Goal: Communication & Community: Answer question/provide support

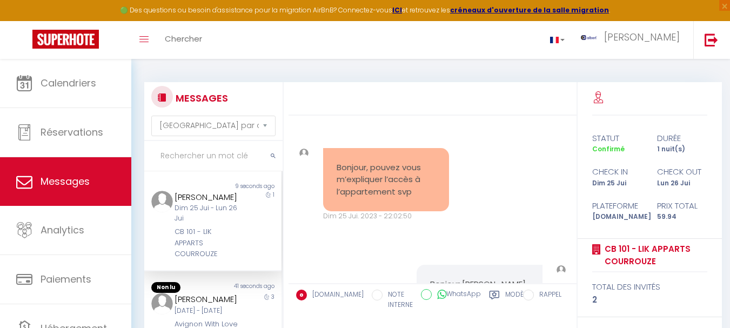
select select "message"
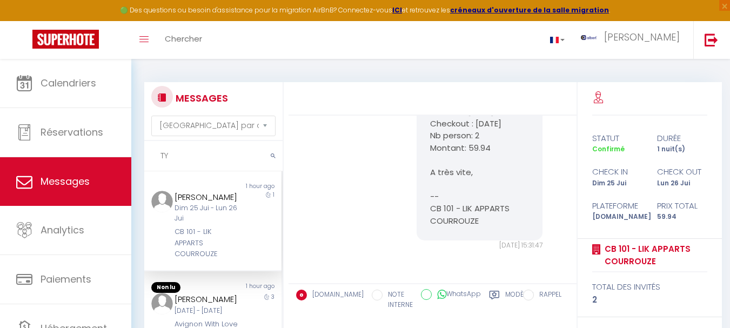
click at [188, 157] on input "TY" at bounding box center [213, 156] width 138 height 30
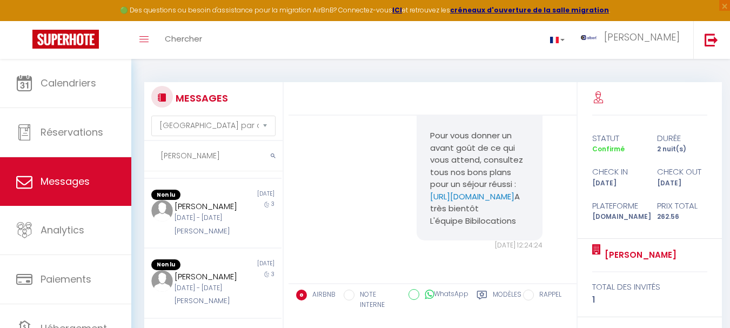
scroll to position [294, 0]
click at [204, 212] on div "[PERSON_NAME]" at bounding box center [207, 205] width 66 height 13
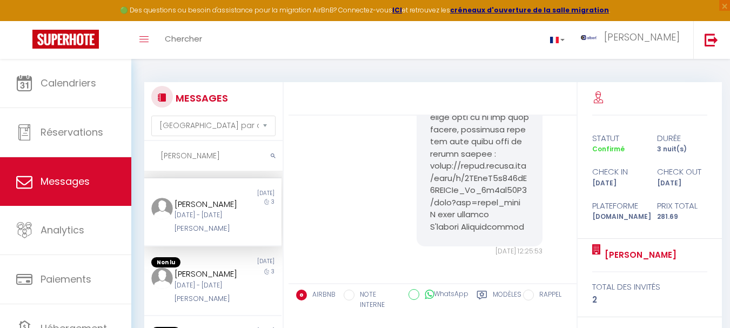
scroll to position [2915, 0]
copy pre "ps://[DOMAIN_NAME][URL]"
drag, startPoint x: 510, startPoint y: 181, endPoint x: 426, endPoint y: 165, distance: 86.4
drag, startPoint x: 194, startPoint y: 152, endPoint x: 133, endPoint y: 150, distance: 61.1
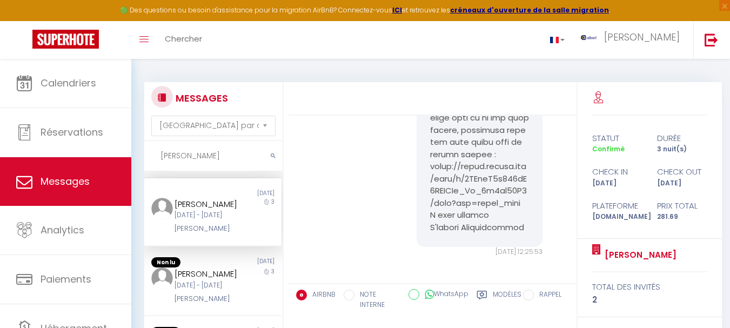
click at [133, 150] on div "MESSAGES Trier par date de réservation [GEOGRAPHIC_DATA] par date de message [P…" at bounding box center [430, 249] width 598 height 381
paste input "Saint [PERSON_NAME]"
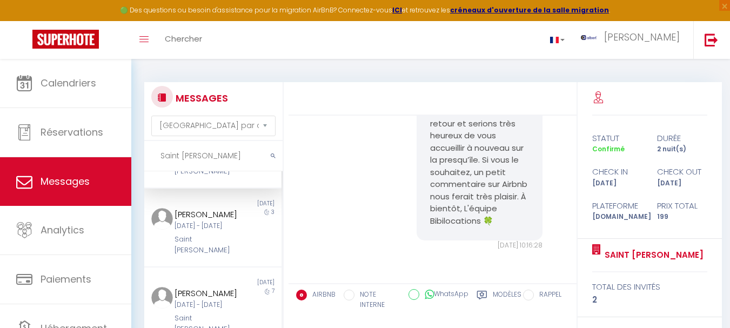
scroll to position [61, 0]
type input "Saint [PERSON_NAME]"
click at [226, 221] on div "[PERSON_NAME]" at bounding box center [207, 214] width 66 height 13
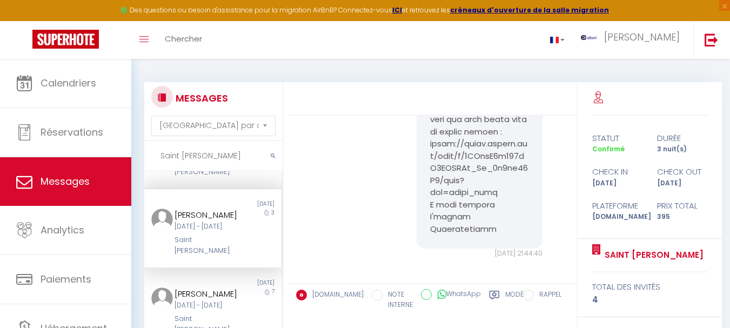
scroll to position [5761, 0]
drag, startPoint x: 517, startPoint y: 204, endPoint x: 428, endPoint y: 188, distance: 89.8
copy pre "ttps://[DOMAIN_NAME][URL]"
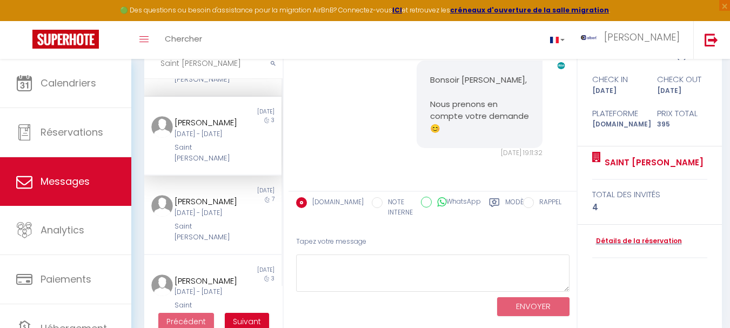
scroll to position [93, 0]
click at [620, 239] on link "Détails de la réservation" at bounding box center [637, 240] width 90 height 10
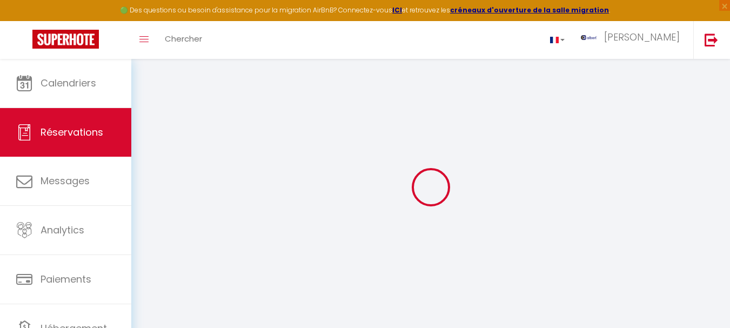
select select
checkbox input "false"
select select
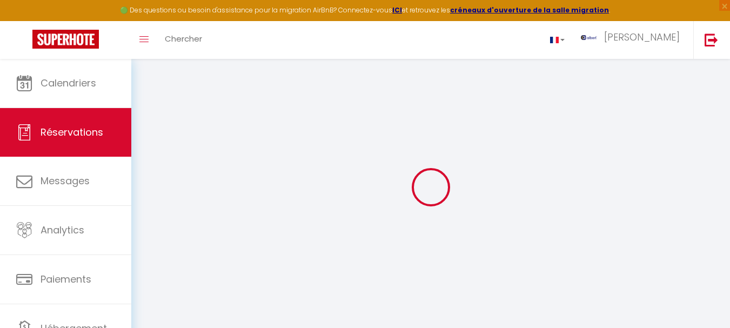
checkbox input "false"
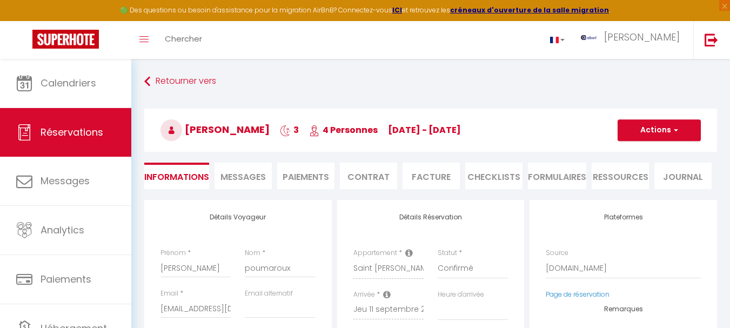
select select
checkbox input "false"
type textarea "2 lits doubles Non règles"
select select
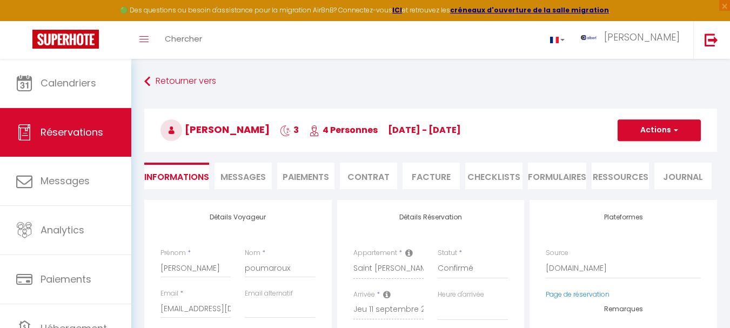
select select
checkbox input "false"
select select
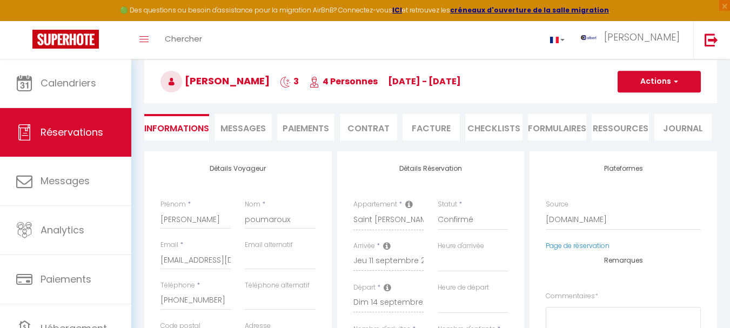
scroll to position [49, 0]
click at [257, 132] on span "Messages" at bounding box center [242, 128] width 45 height 12
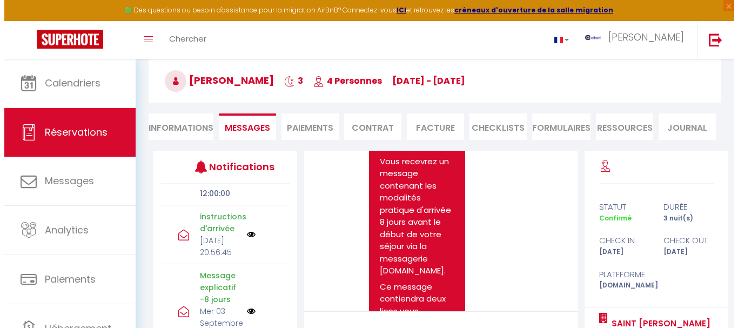
scroll to position [299, 0]
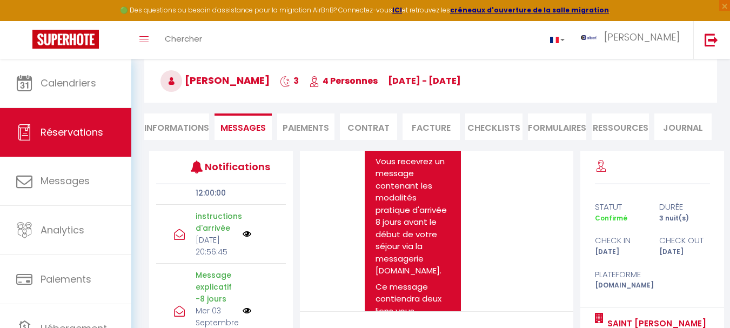
click at [242, 238] on img at bounding box center [246, 234] width 9 height 9
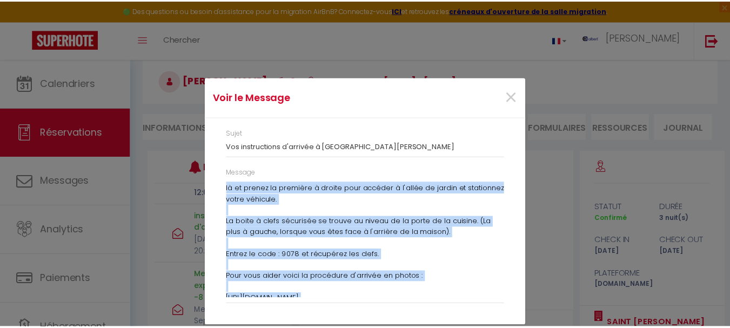
scroll to position [288, 0]
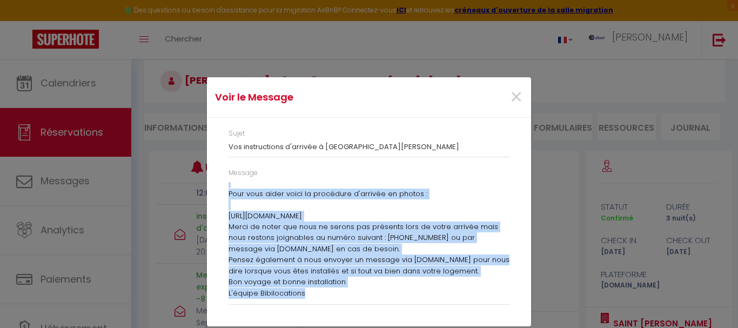
drag, startPoint x: 229, startPoint y: 186, endPoint x: 323, endPoint y: 288, distance: 139.1
click at [323, 288] on div "[PERSON_NAME] Nous avons bien réceptionné votre caution 😉 Voici les instruction…" at bounding box center [368, 240] width 281 height 117
copy div "Lore ipsumdo Sita conse adip elitseddoei tempo incidid 😉 Utlab etd magnaaliquae…"
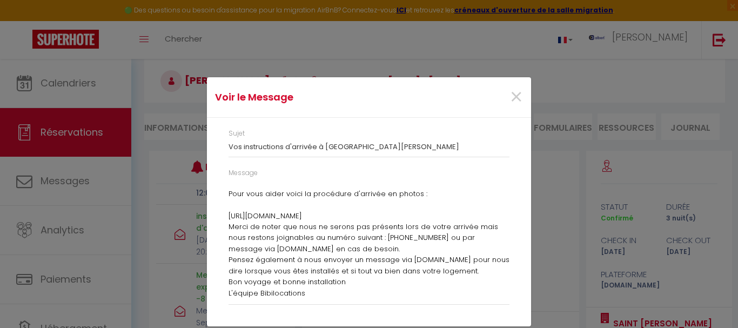
click at [320, 68] on div "Voir le Message × Sujet Vos instructions d'arrivée à [GEOGRAPHIC_DATA][PERSON_N…" at bounding box center [369, 164] width 324 height 328
click at [516, 97] on span "×" at bounding box center [516, 97] width 14 height 32
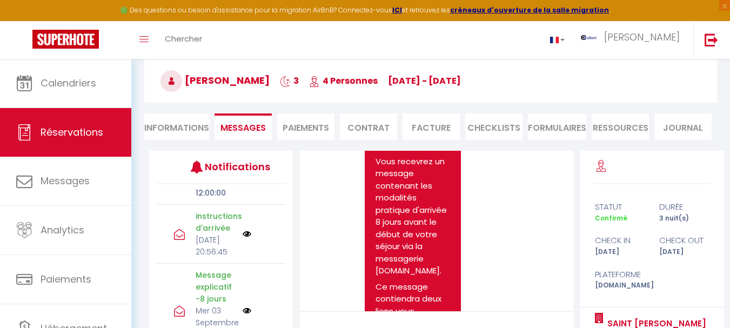
copy span "[PERSON_NAME]"
drag, startPoint x: 298, startPoint y: 79, endPoint x: 188, endPoint y: 80, distance: 109.6
click at [188, 80] on h3 "[PERSON_NAME] 3 4 Personnes [DATE] - [DATE]" at bounding box center [430, 80] width 572 height 43
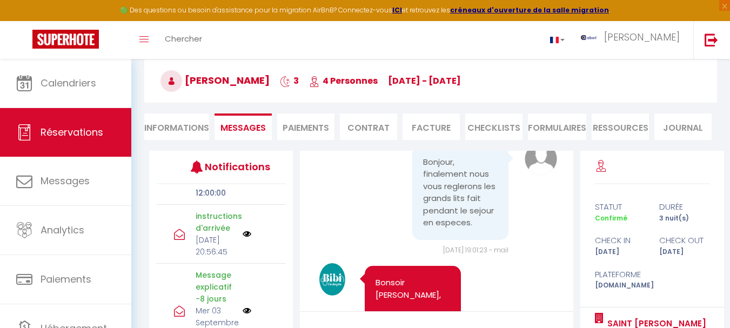
scroll to position [6904, 0]
copy pre "[URL][DOMAIN_NAME]"
drag, startPoint x: 428, startPoint y: 275, endPoint x: 374, endPoint y: 251, distance: 58.7
copy span "poumaroux"
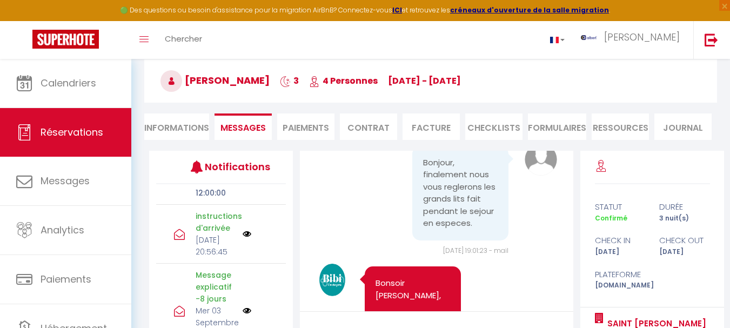
drag, startPoint x: 296, startPoint y: 79, endPoint x: 232, endPoint y: 76, distance: 64.9
click at [232, 76] on h3 "[PERSON_NAME] 3 4 Personnes [DATE] - [DATE]" at bounding box center [430, 80] width 572 height 43
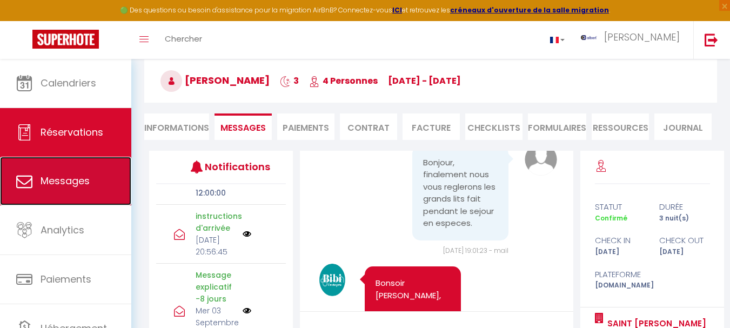
click at [106, 173] on link "Messages" at bounding box center [65, 181] width 131 height 49
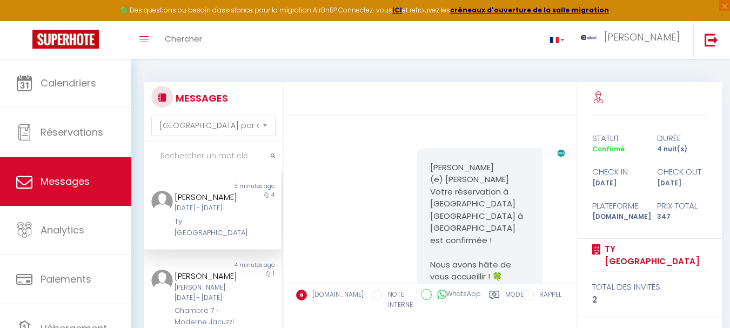
scroll to position [5216, 0]
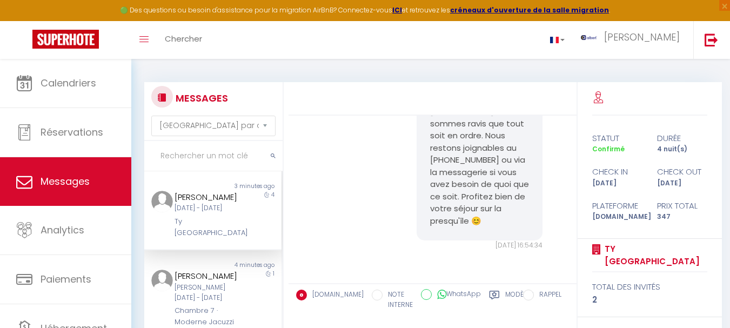
click at [179, 160] on input "text" at bounding box center [213, 156] width 138 height 30
paste input "poumaroux"
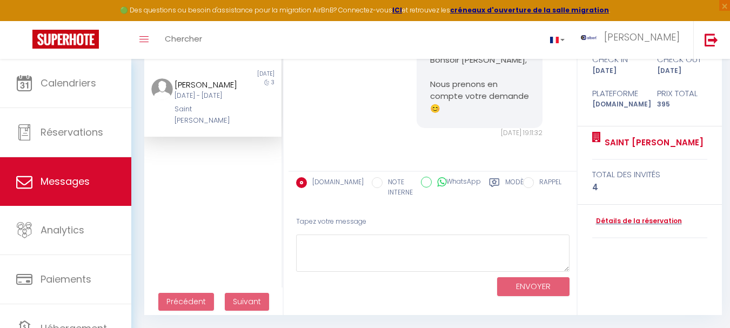
scroll to position [0, 0]
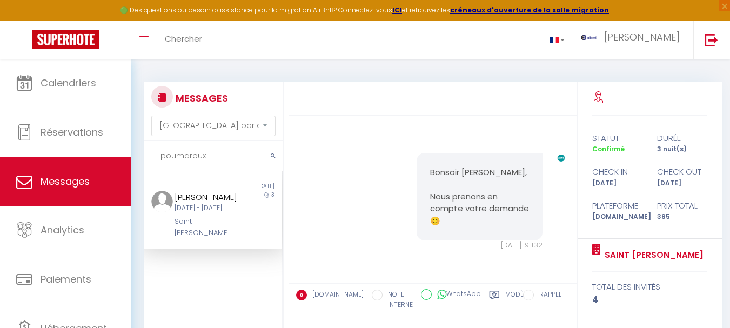
drag, startPoint x: 211, startPoint y: 163, endPoint x: 136, endPoint y: 153, distance: 75.2
click at [136, 153] on div "MESSAGES Trier par date de réservation Trier par date de message poumaroux Non …" at bounding box center [430, 249] width 598 height 381
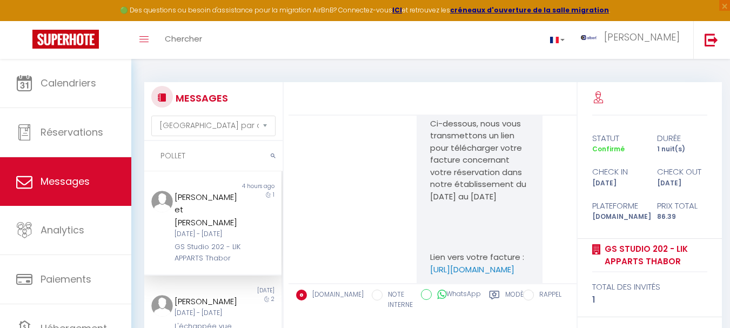
scroll to position [4278, 0]
type input "POLLET"
drag, startPoint x: 495, startPoint y: 179, endPoint x: 423, endPoint y: 156, distance: 75.5
copy pre "[URL][DOMAIN_NAME]"
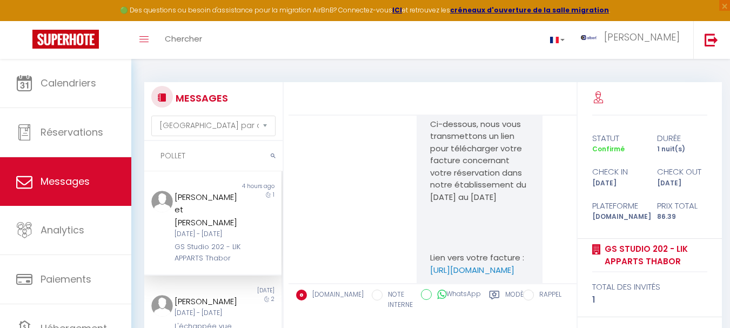
copy pre "[URL][DOMAIN_NAME]"
drag, startPoint x: 521, startPoint y: 201, endPoint x: 423, endPoint y: 186, distance: 98.9
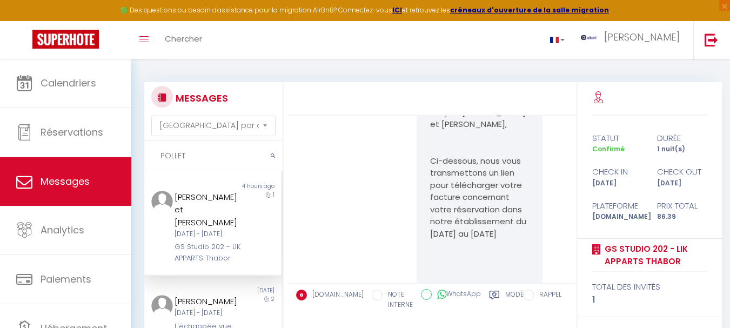
scroll to position [4240, 0]
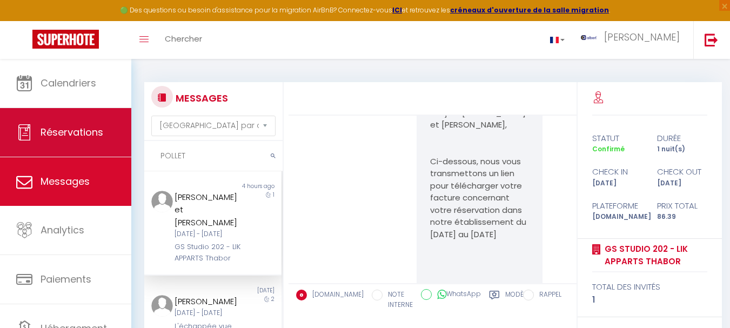
drag, startPoint x: 225, startPoint y: 157, endPoint x: 103, endPoint y: 146, distance: 123.1
click at [103, 146] on div "🟢 Des questions ou besoin d'assistance pour la migration AirBnB? Connectez-vous…" at bounding box center [365, 249] width 730 height 381
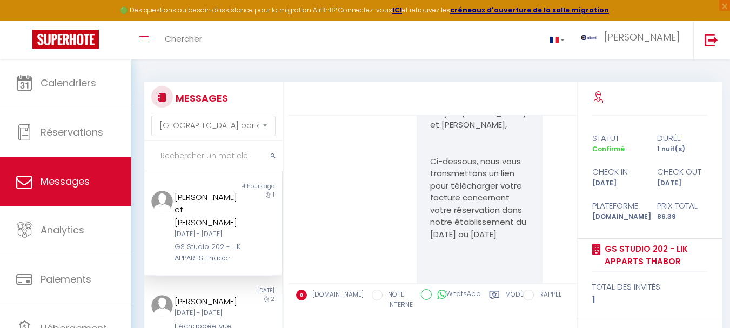
drag, startPoint x: 522, startPoint y: 245, endPoint x: 420, endPoint y: 145, distance: 143.2
drag, startPoint x: 228, startPoint y: 223, endPoint x: 170, endPoint y: 201, distance: 61.9
click at [170, 201] on div "[PERSON_NAME] et [PERSON_NAME] [DATE] - [DATE] GS Studio 202 - LIK APPARTS Thab…" at bounding box center [207, 227] width 80 height 73
click at [230, 156] on input "text" at bounding box center [213, 156] width 138 height 30
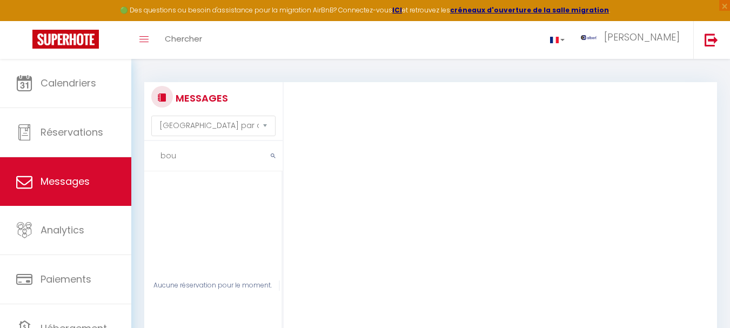
scroll to position [2414, 0]
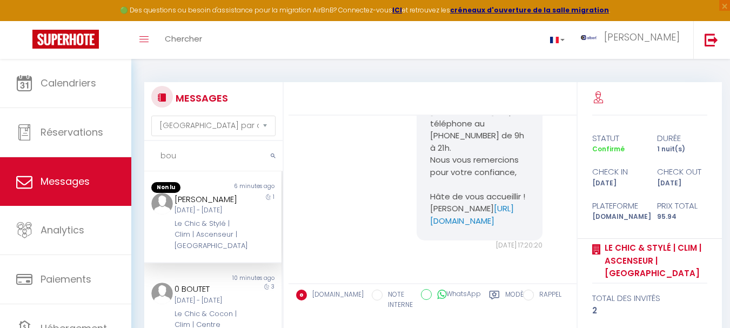
click at [208, 211] on div "[DATE] - [DATE]" at bounding box center [207, 210] width 66 height 10
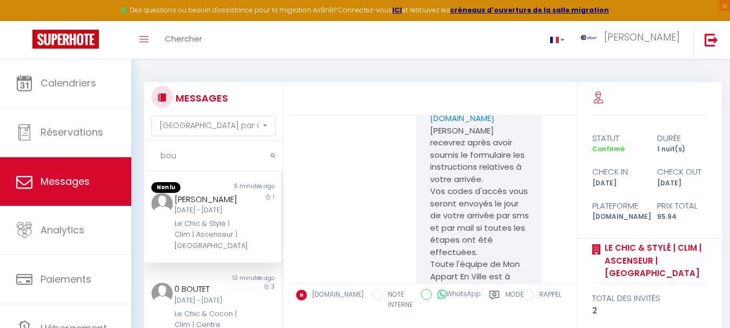
scroll to position [2055, 0]
drag, startPoint x: 496, startPoint y: 238, endPoint x: 427, endPoint y: 215, distance: 72.9
click at [430, 215] on pre "IMPORTANT : Afin de pouvoir communiquer efficacement ensemble et d'organiser au…" at bounding box center [479, 208] width 99 height 437
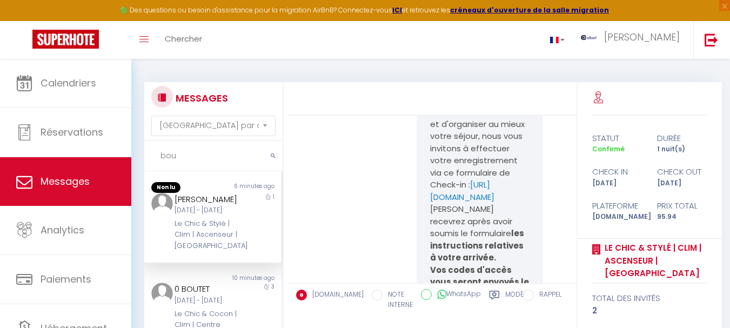
scroll to position [286, 0]
drag, startPoint x: 493, startPoint y: 221, endPoint x: 425, endPoint y: 198, distance: 71.2
click at [425, 198] on div "Besoin d'un service additionnel ? (arrivée anticipée, kit bébé, ...), par ici :…" at bounding box center [479, 185] width 126 height 647
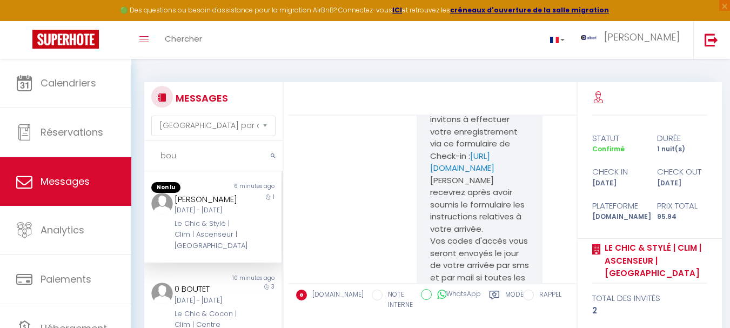
scroll to position [2014, 0]
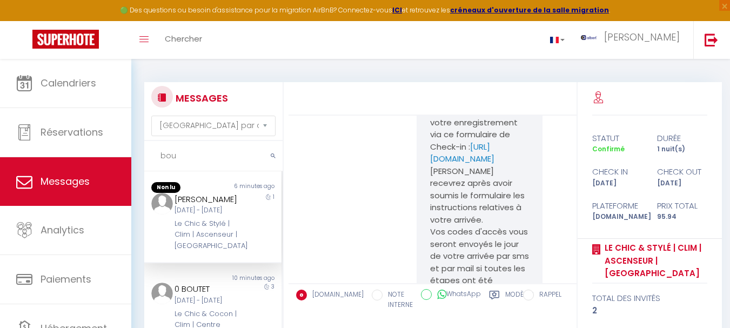
drag, startPoint x: 195, startPoint y: 159, endPoint x: 164, endPoint y: 159, distance: 31.3
click at [164, 159] on input "bou" at bounding box center [213, 156] width 138 height 30
type input "b"
click at [220, 152] on input "text" at bounding box center [213, 156] width 138 height 30
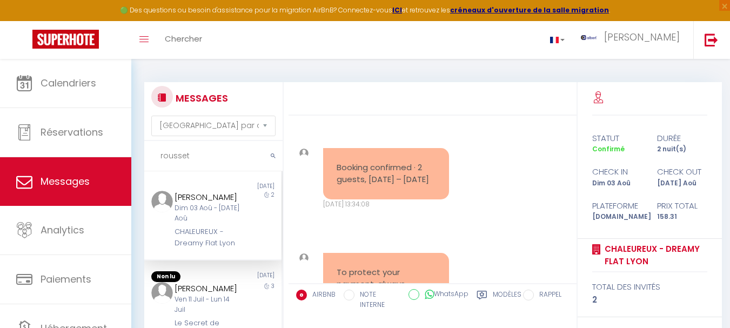
scroll to position [4186, 0]
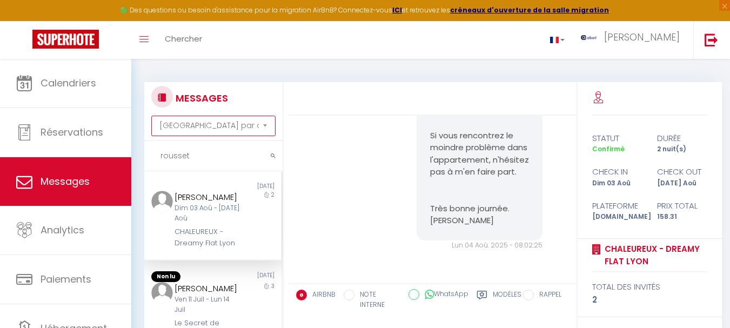
click at [253, 116] on select "Trier par date de réservation Trier par date de message" at bounding box center [213, 126] width 124 height 21
click at [338, 117] on div "Bonjour [PERSON_NAME], J'espère que vous avez fait un bon voyage [DATE] et que …" at bounding box center [432, 18] width 280 height 505
click at [211, 154] on input "rousset" at bounding box center [213, 156] width 138 height 30
drag, startPoint x: 198, startPoint y: 161, endPoint x: 139, endPoint y: 154, distance: 59.3
click at [139, 154] on div "MESSAGES Trier par date de réservation [GEOGRAPHIC_DATA] par date de message ro…" at bounding box center [210, 255] width 147 height 346
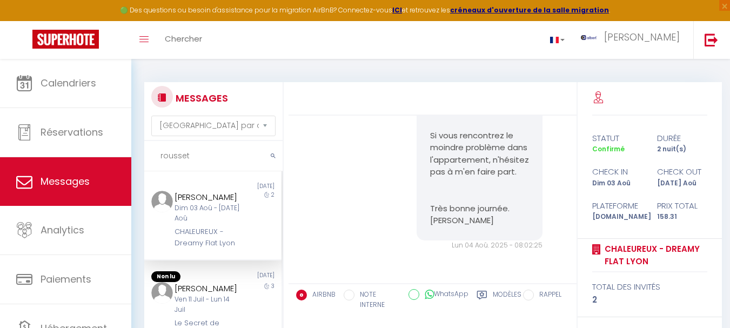
paste input "[PERSON_NAME]"
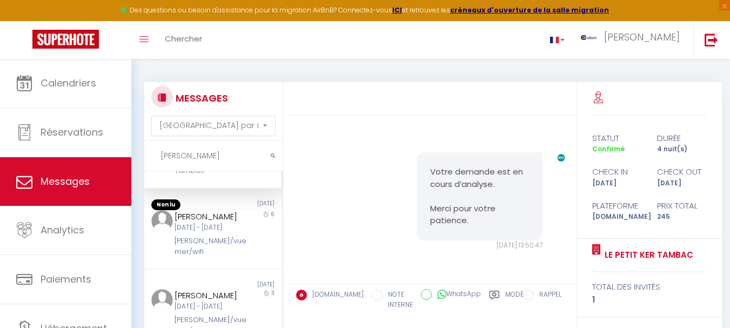
scroll to position [65, 0]
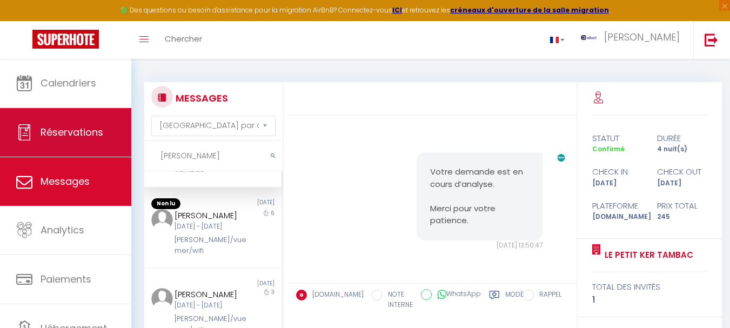
drag, startPoint x: 214, startPoint y: 159, endPoint x: 85, endPoint y: 155, distance: 129.7
click at [85, 155] on div "🟢 Des questions ou besoin d'assistance pour la migration AirBnB? Connectez-vous…" at bounding box center [365, 249] width 730 height 381
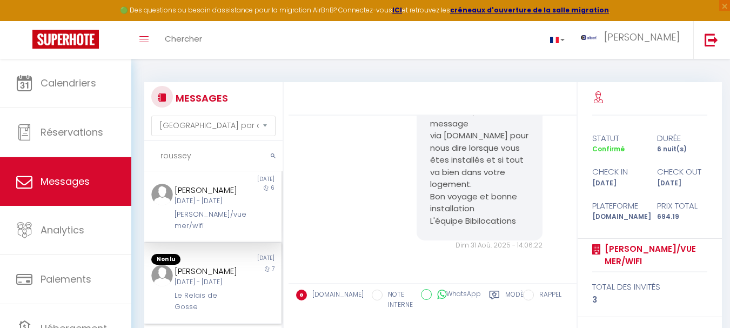
scroll to position [6, 0]
type input "roussey"
click at [230, 207] on div "[DATE] - [DATE]" at bounding box center [207, 202] width 66 height 10
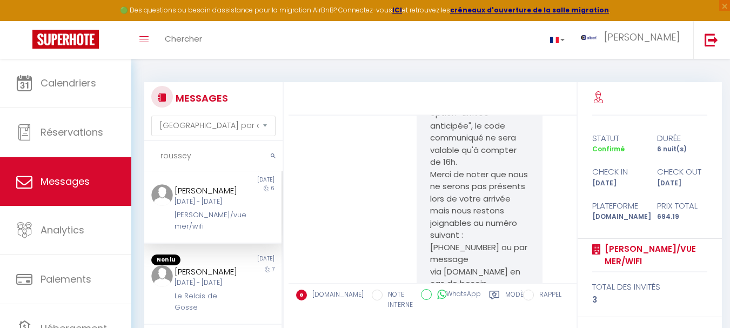
scroll to position [5047, 0]
drag, startPoint x: 211, startPoint y: 204, endPoint x: 175, endPoint y: 191, distance: 38.6
click at [175, 191] on div "[PERSON_NAME]" at bounding box center [207, 190] width 66 height 13
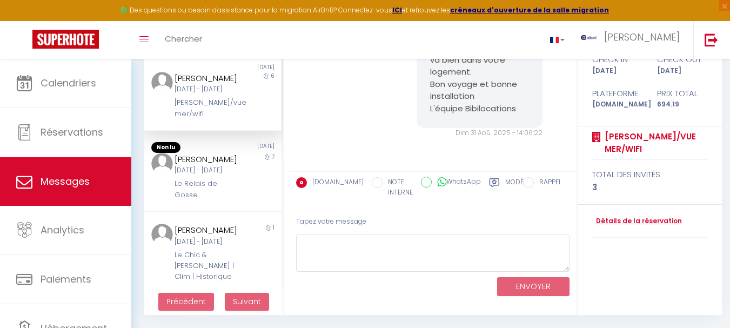
scroll to position [112, 0]
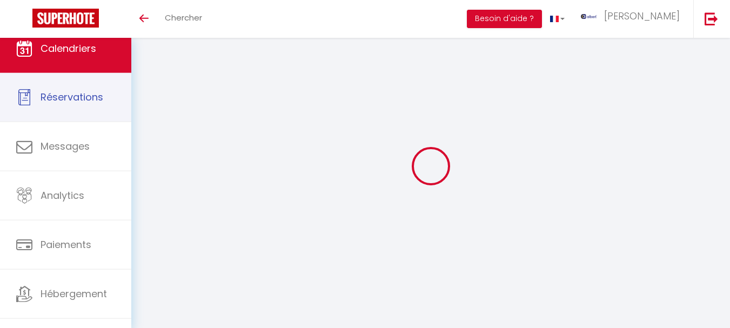
click at [90, 102] on span "Réservations" at bounding box center [72, 97] width 63 height 14
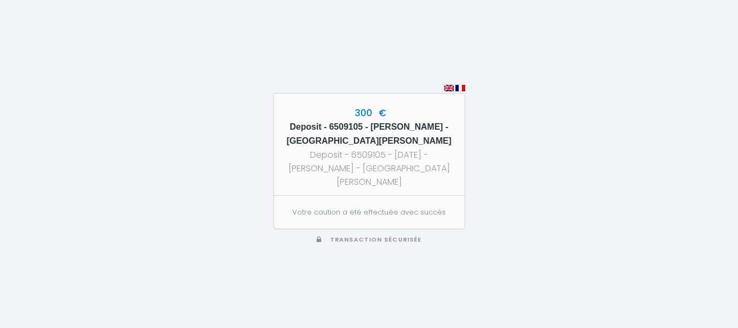
scroll to position [58, 0]
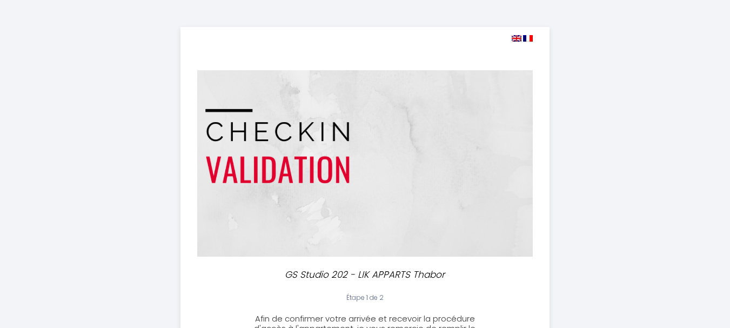
select select "17:30"
select select "08:30"
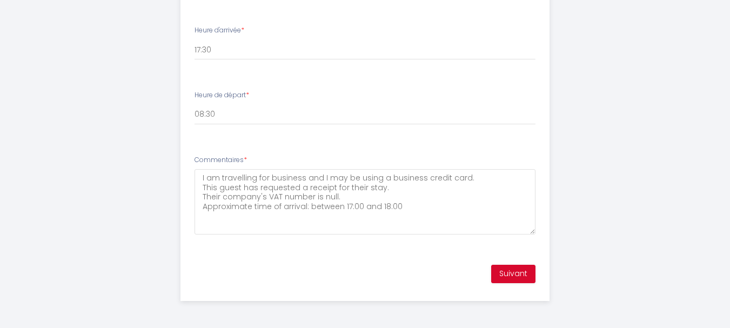
scroll to position [58, 0]
click at [521, 272] on button "Suivant" at bounding box center [513, 274] width 44 height 18
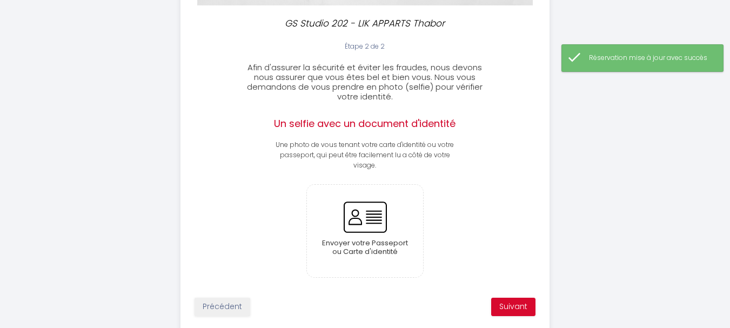
scroll to position [284, 0]
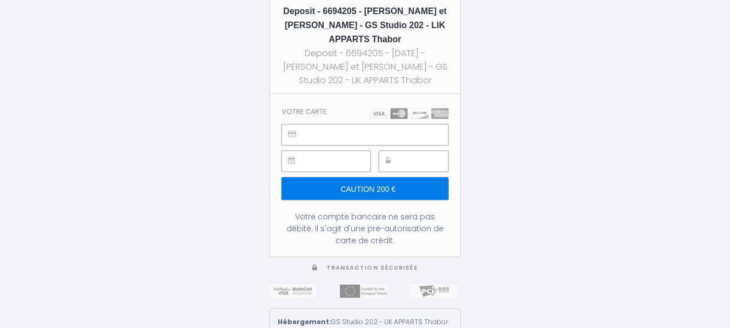
scroll to position [58, 0]
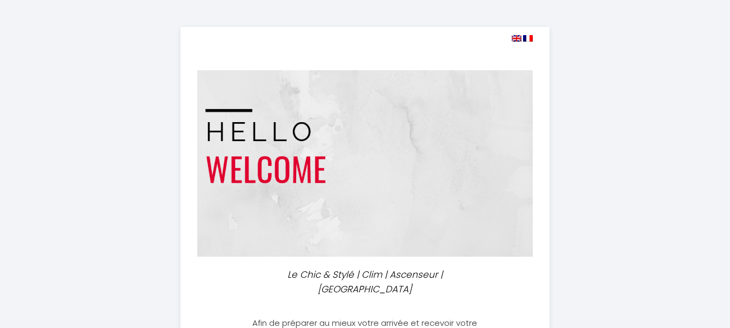
select select
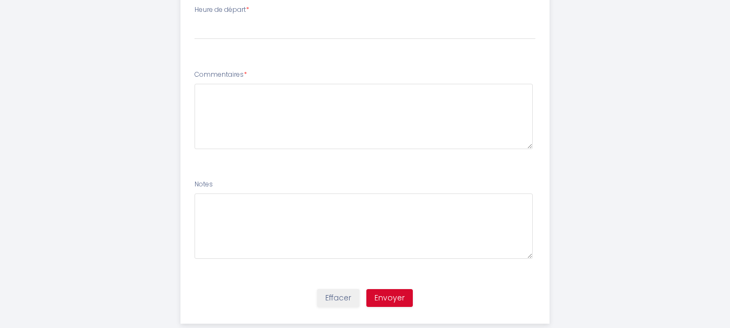
scroll to position [701, 0]
